Goal: Task Accomplishment & Management: Complete application form

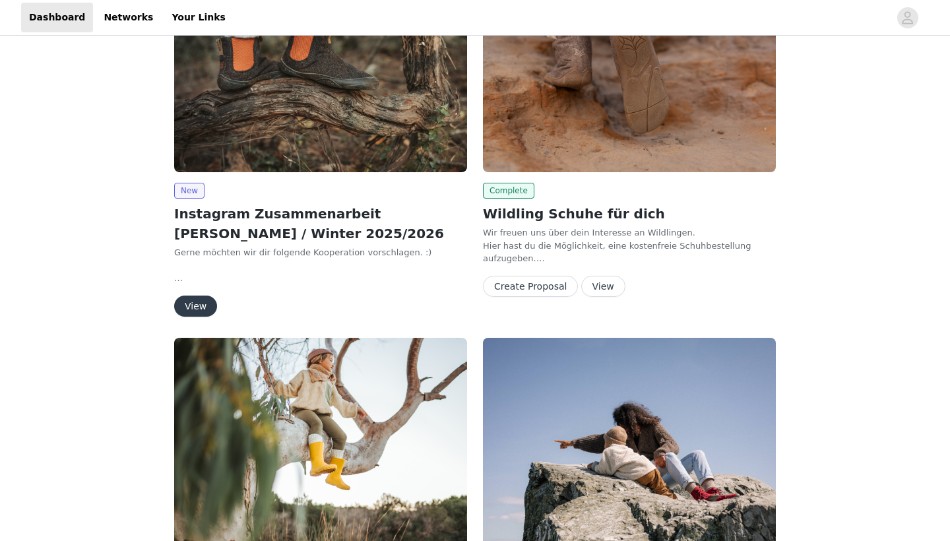
scroll to position [181, 0]
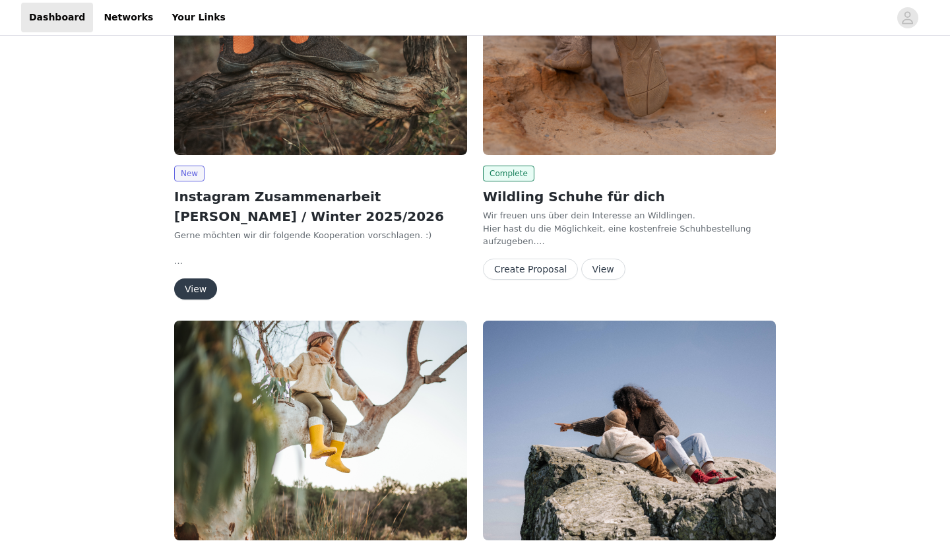
click at [197, 291] on button "View" at bounding box center [195, 288] width 43 height 21
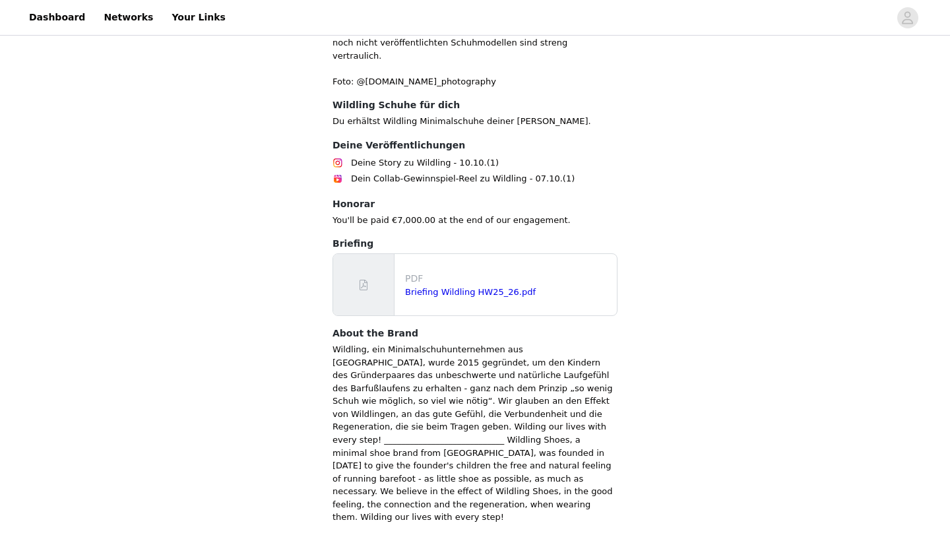
scroll to position [593, 0]
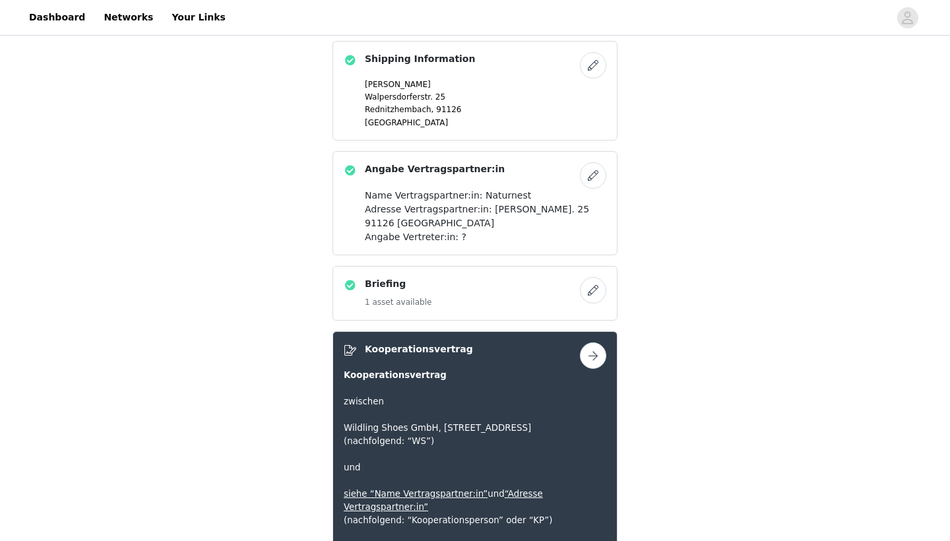
scroll to position [593, 0]
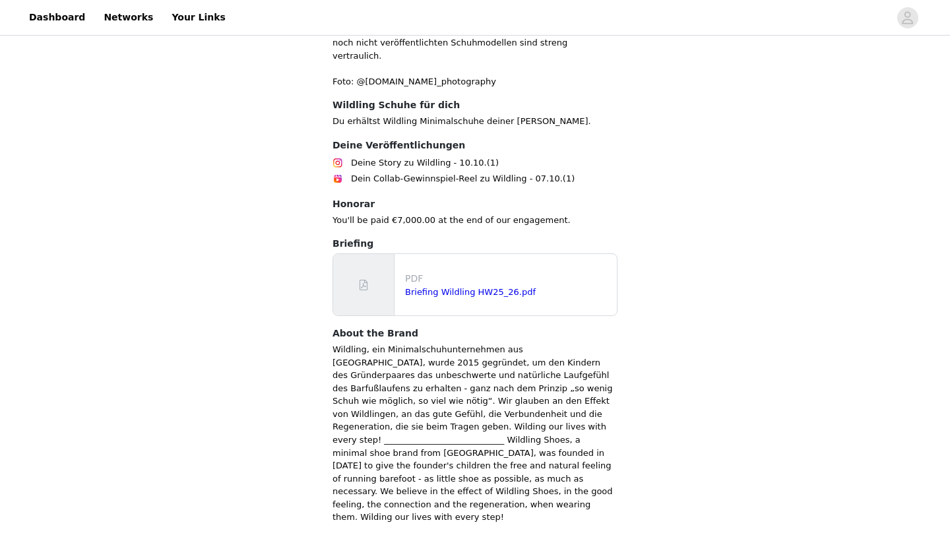
scroll to position [593, 0]
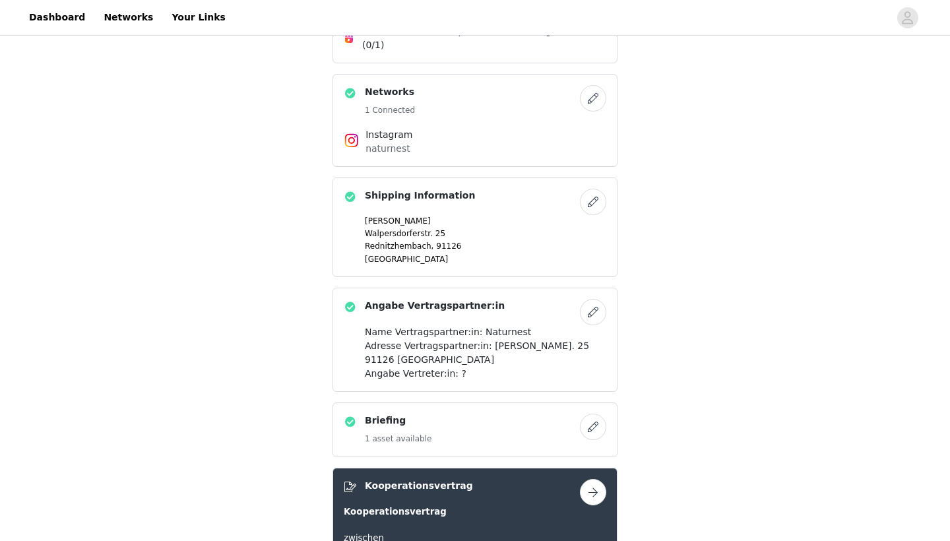
scroll to position [508, 0]
click at [588, 188] on button "button" at bounding box center [593, 201] width 26 height 26
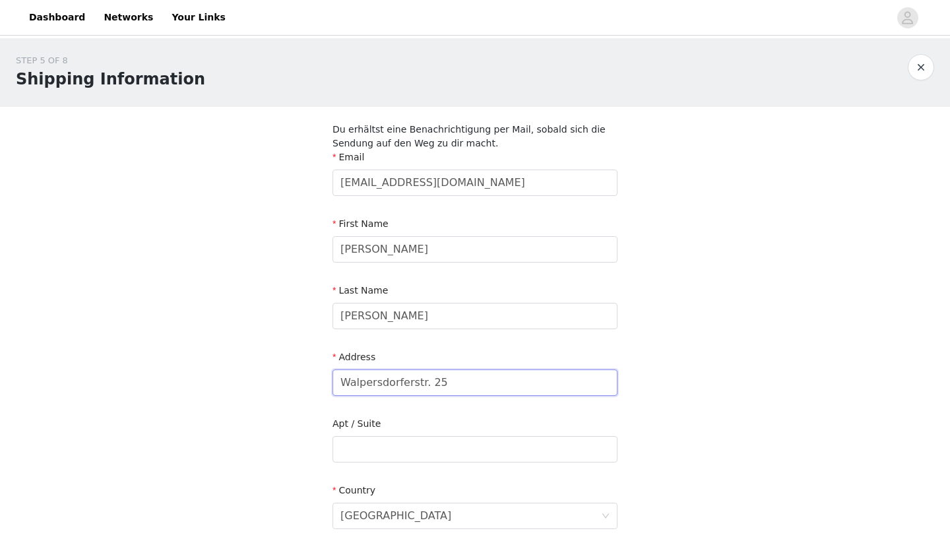
click at [404, 380] on input "Walpersdorferstr. 25" at bounding box center [474, 382] width 285 height 26
paste input "ppeltshofen 2"
type input "Wappeltshofen 2"
click at [614, 329] on div "Last Name [PERSON_NAME]" at bounding box center [474, 309] width 285 height 51
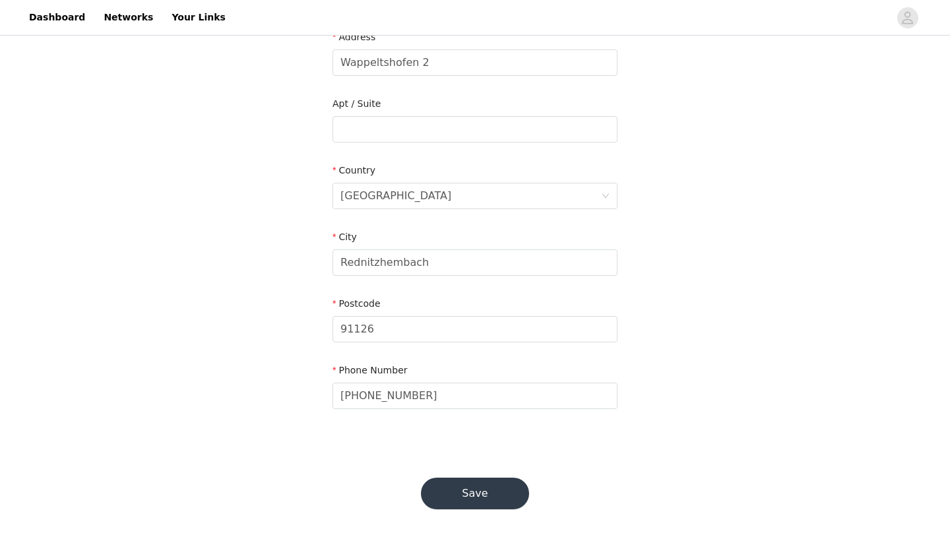
scroll to position [319, 0]
click at [415, 264] on input "Rednitzhembach" at bounding box center [474, 263] width 285 height 26
paste input "Altdorf bei [GEOGRAPHIC_DATA]"
type input "Altdorf bei [GEOGRAPHIC_DATA]"
click at [348, 324] on input "91126" at bounding box center [474, 330] width 285 height 26
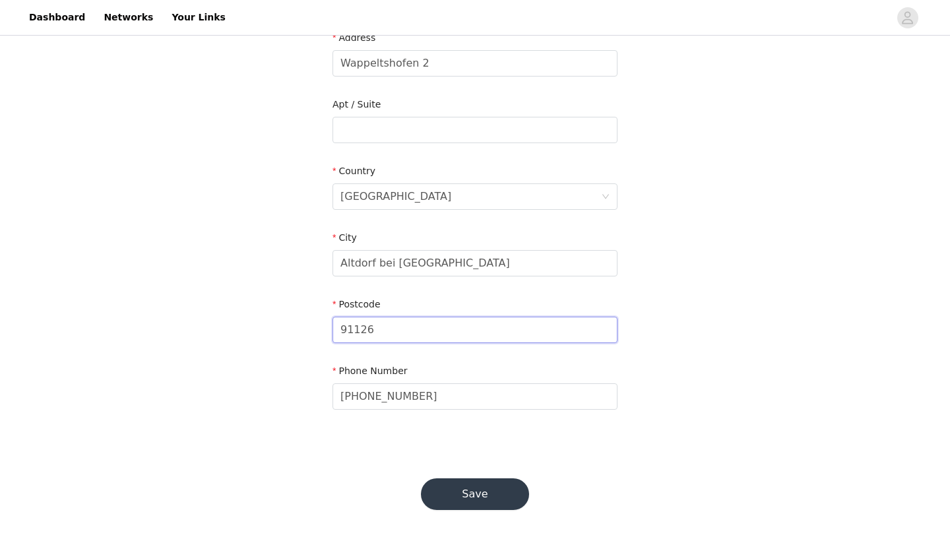
paste input "0518"
type input "90518"
click at [456, 482] on button "Save" at bounding box center [475, 494] width 108 height 32
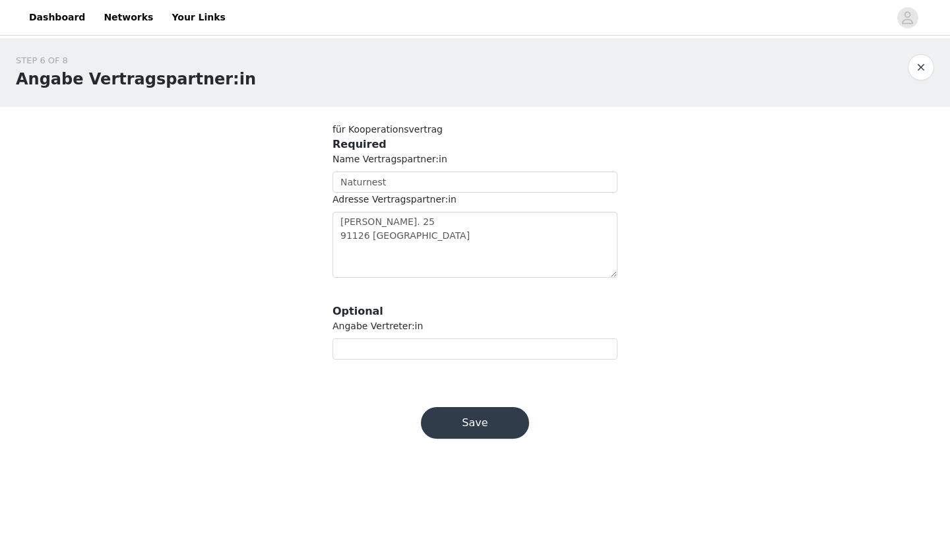
click at [482, 410] on button "Save" at bounding box center [475, 423] width 108 height 32
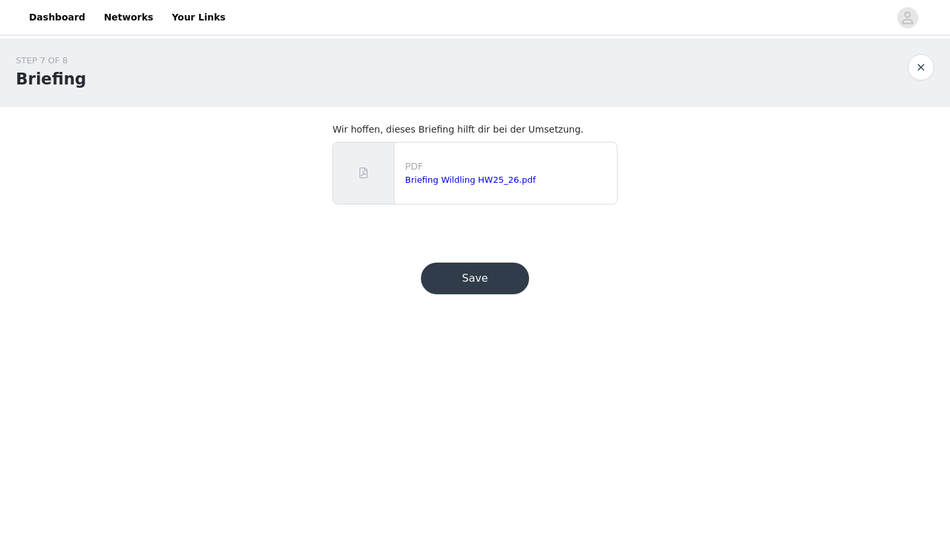
click at [463, 280] on button "Save" at bounding box center [475, 278] width 108 height 32
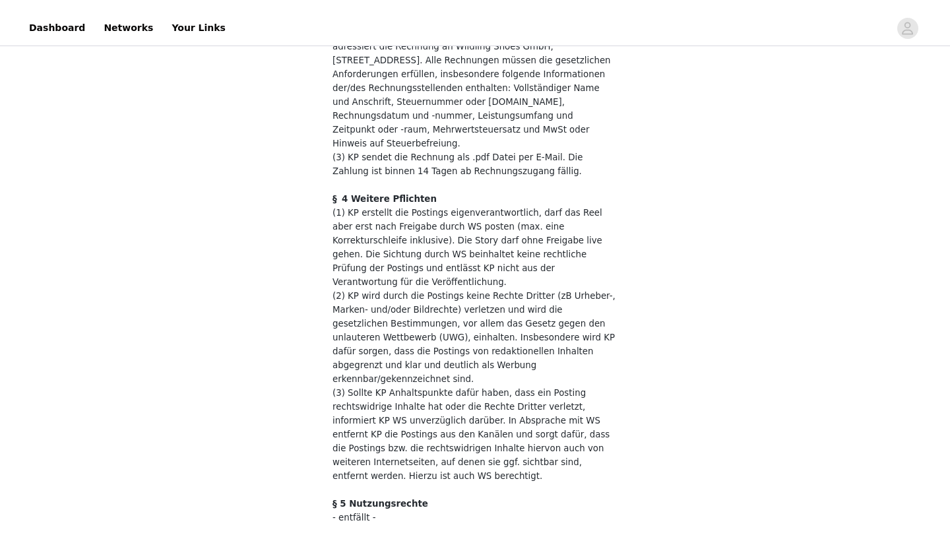
scroll to position [700, 0]
